Goal: Find specific page/section: Find specific page/section

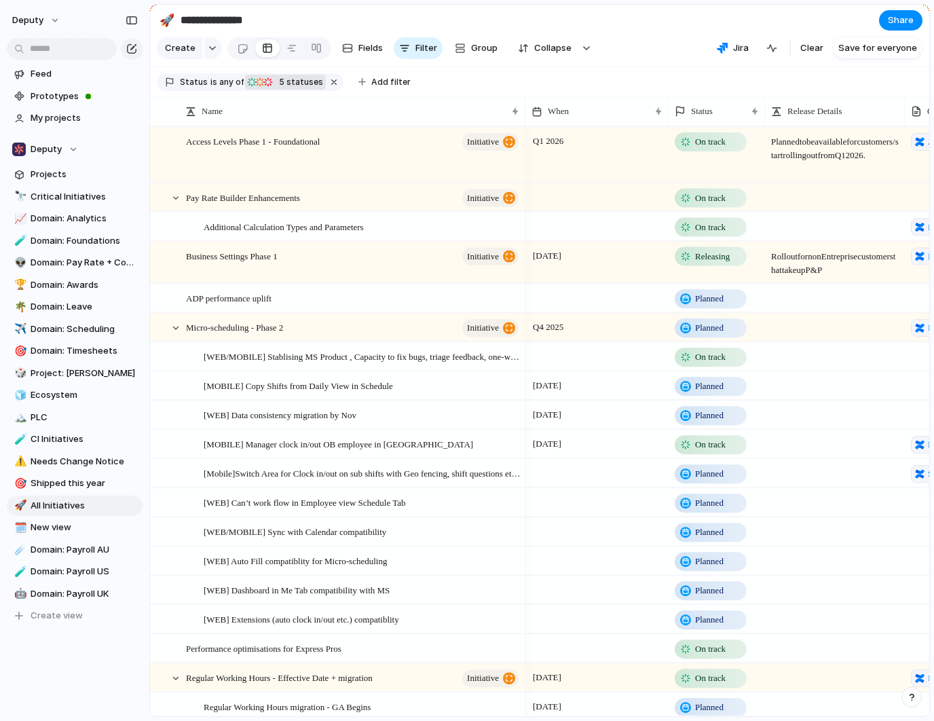
click at [280, 85] on span "5" at bounding box center [281, 82] width 12 height 10
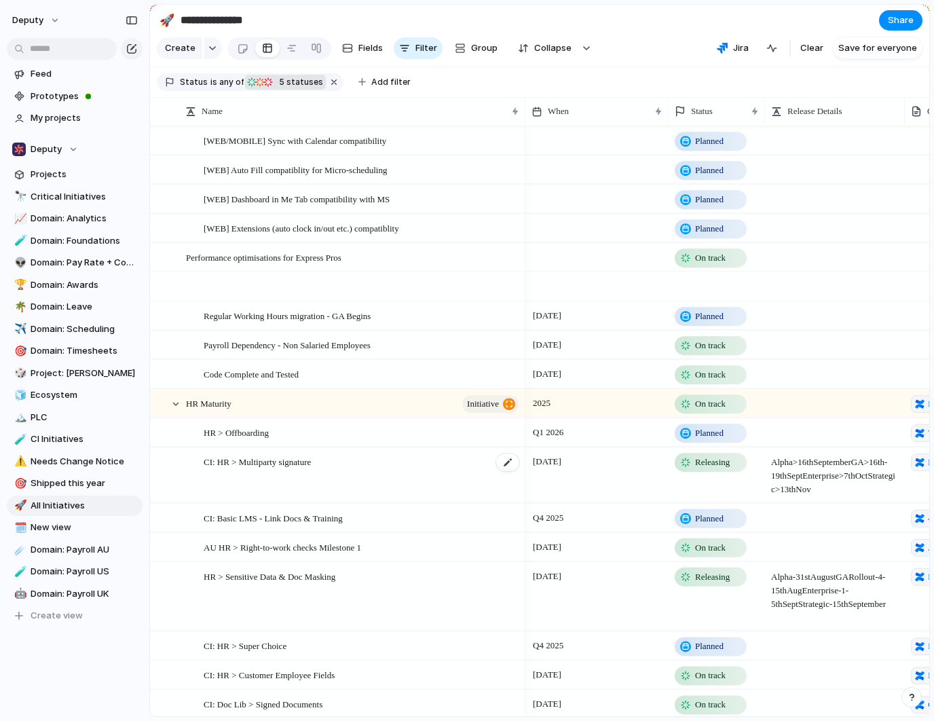
scroll to position [651, 0]
